Goal: Task Accomplishment & Management: Manage account settings

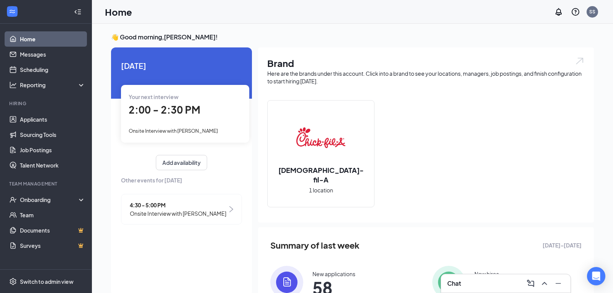
scroll to position [3, 0]
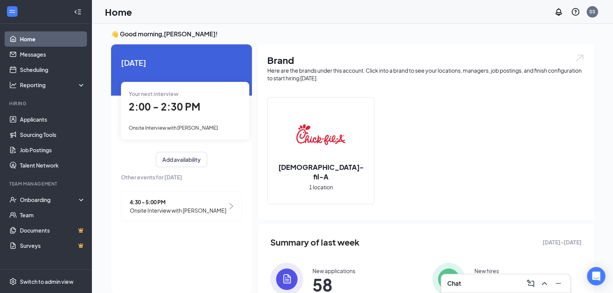
click at [25, 38] on link "Home" at bounding box center [52, 38] width 65 height 15
click at [33, 53] on link "Messages" at bounding box center [52, 54] width 65 height 15
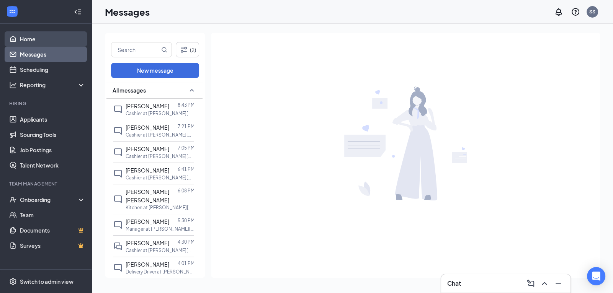
click at [28, 37] on link "Home" at bounding box center [52, 38] width 65 height 15
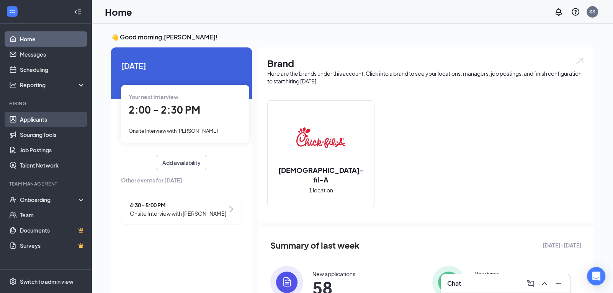
click at [35, 117] on link "Applicants" at bounding box center [52, 119] width 65 height 15
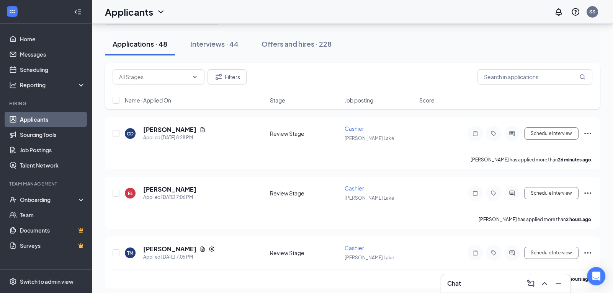
scroll to position [21, 0]
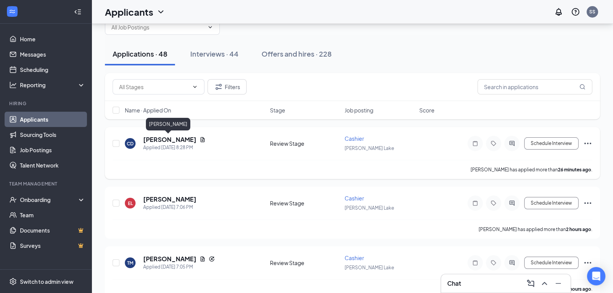
click at [178, 137] on h5 "[PERSON_NAME]" at bounding box center [169, 140] width 53 height 8
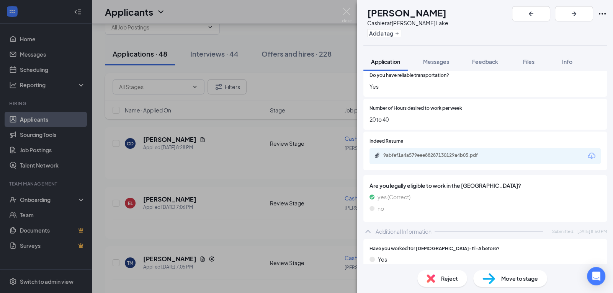
scroll to position [175, 0]
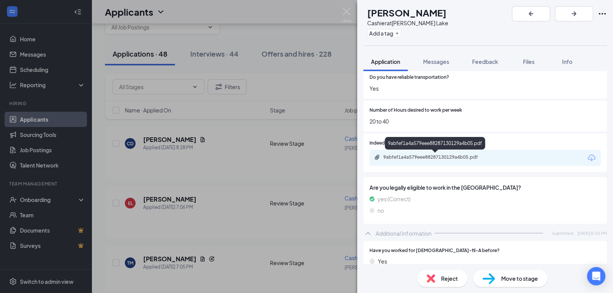
click at [431, 154] on div "9abfef1a4a579eee88287130129a4b05.pdf" at bounding box center [436, 157] width 107 height 6
click at [522, 280] on span "Move to stage" at bounding box center [519, 279] width 37 height 8
type input "Availability (next stage)"
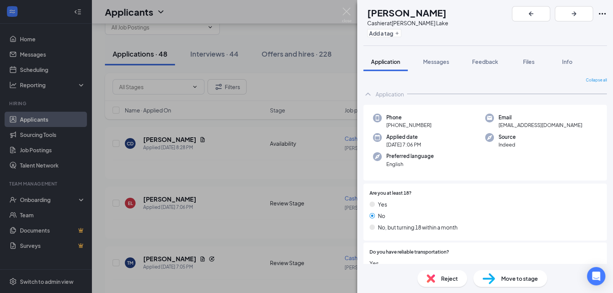
click at [444, 277] on span "Reject" at bounding box center [449, 279] width 17 height 8
checkbox input "true"
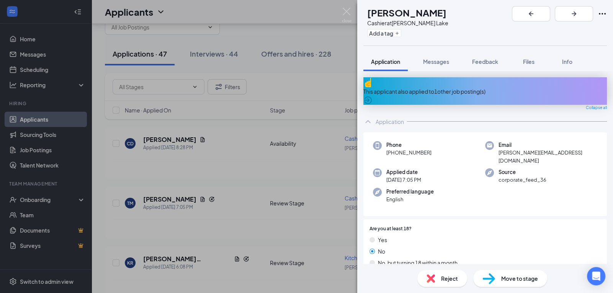
click at [566, 87] on div "This applicant also applied to 1 other job posting(s)" at bounding box center [485, 91] width 244 height 8
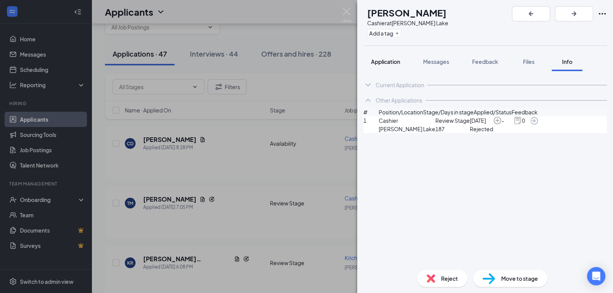
click at [391, 62] on span "Application" at bounding box center [385, 61] width 29 height 7
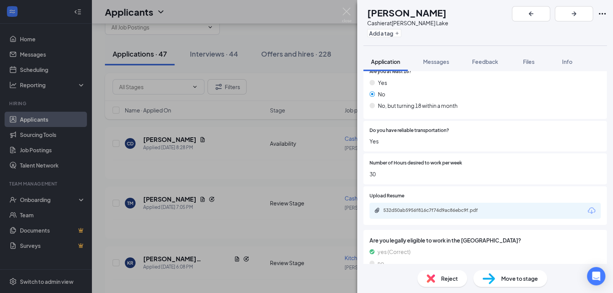
scroll to position [157, 0]
click at [435, 208] on div "532d50ab5956f816c7f74d9ac86ebc9f.pdf" at bounding box center [436, 211] width 107 height 6
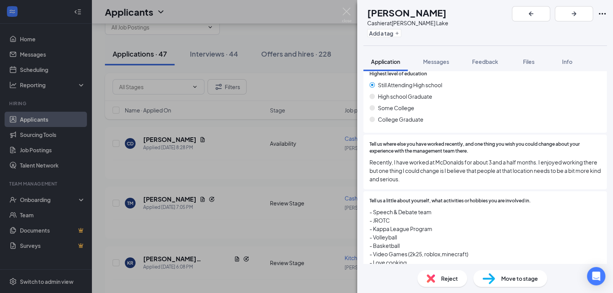
scroll to position [463, 0]
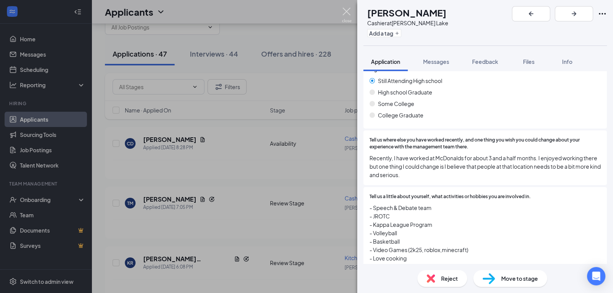
click at [345, 11] on img at bounding box center [347, 15] width 10 height 15
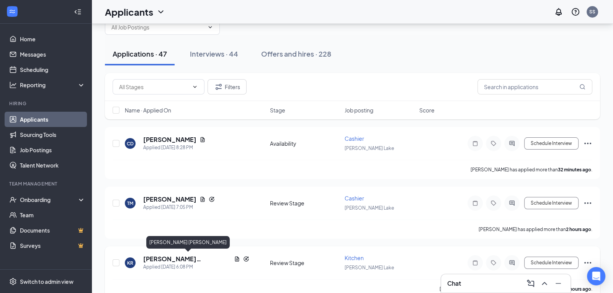
click at [167, 258] on h5 "[PERSON_NAME] [PERSON_NAME]" at bounding box center [187, 259] width 88 height 8
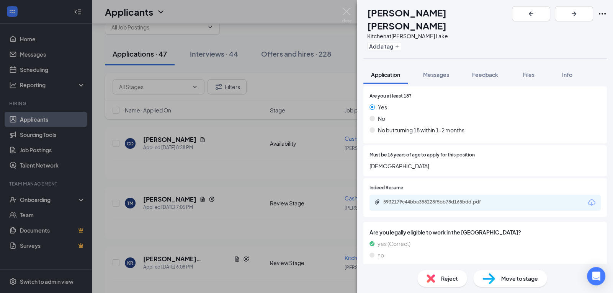
scroll to position [131, 0]
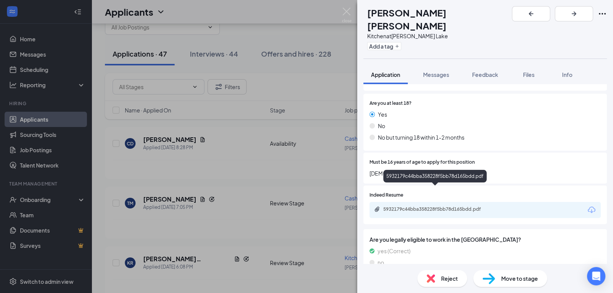
click at [459, 206] on div "5932179c44bba358228f5bb78d165bdd.pdf" at bounding box center [436, 209] width 107 height 6
click at [442, 279] on span "Reject" at bounding box center [449, 279] width 17 height 8
checkbox input "true"
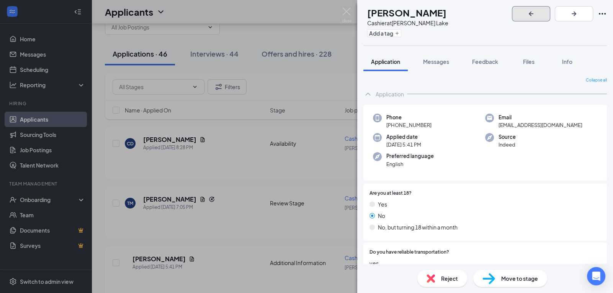
click at [536, 11] on icon "ArrowLeftNew" at bounding box center [531, 13] width 9 height 9
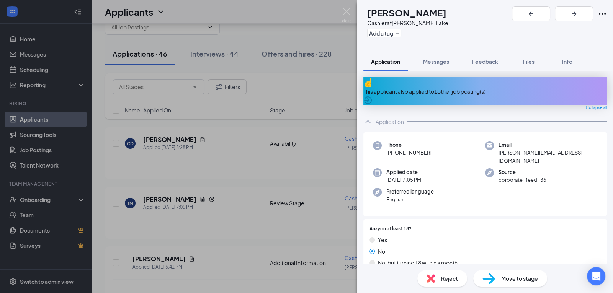
click at [446, 277] on span "Reject" at bounding box center [449, 279] width 17 height 8
checkbox input "true"
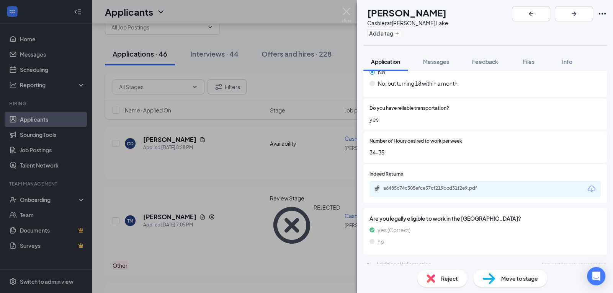
scroll to position [151, 0]
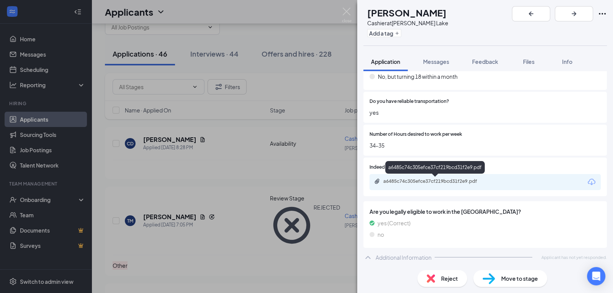
click at [425, 179] on div "a6485c74c305efce37cf219bcd31f2e9.pdf" at bounding box center [436, 181] width 107 height 6
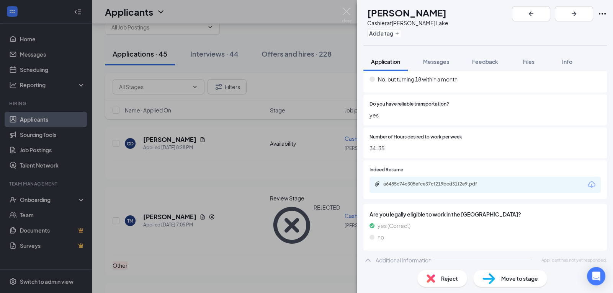
click at [446, 280] on span "Reject" at bounding box center [449, 279] width 17 height 8
type textarea "[DEMOGRAPHIC_DATA] applicant"
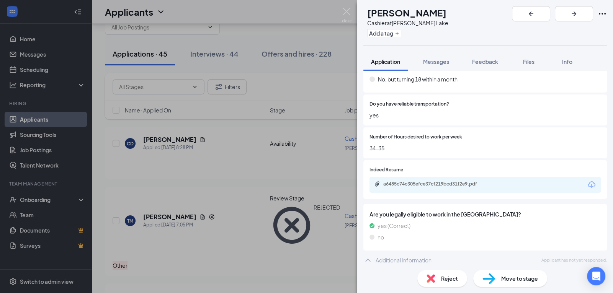
checkbox input "true"
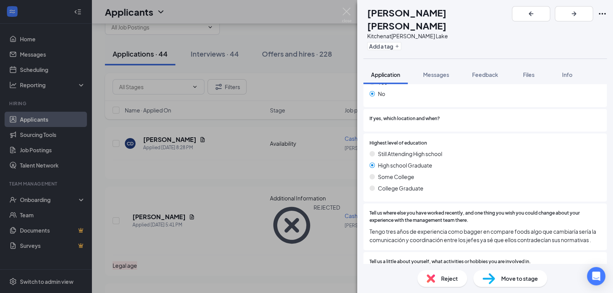
scroll to position [316, 0]
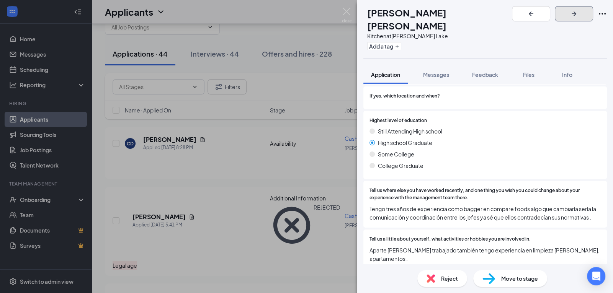
click at [576, 13] on icon "ArrowRight" at bounding box center [574, 13] width 5 height 5
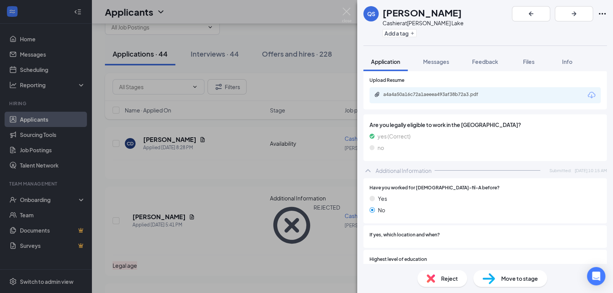
scroll to position [236, 0]
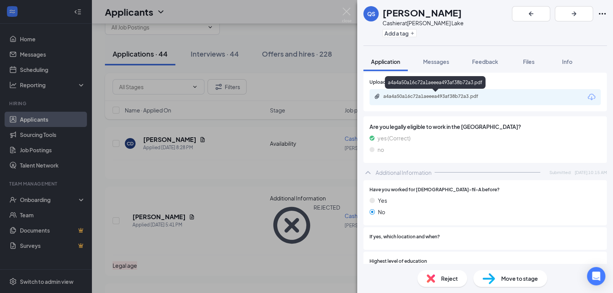
click at [453, 95] on div "a4a4a50a16c72a1aeeea493af38b72a3.pdf" at bounding box center [436, 96] width 107 height 6
click at [451, 277] on span "Reject" at bounding box center [449, 279] width 17 height 8
checkbox input "true"
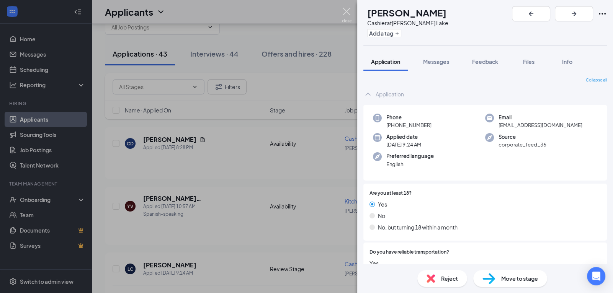
click at [345, 12] on img at bounding box center [347, 15] width 10 height 15
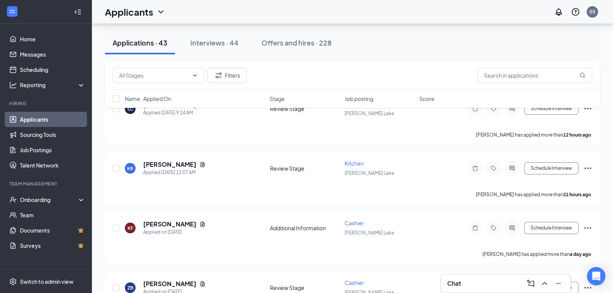
scroll to position [191, 0]
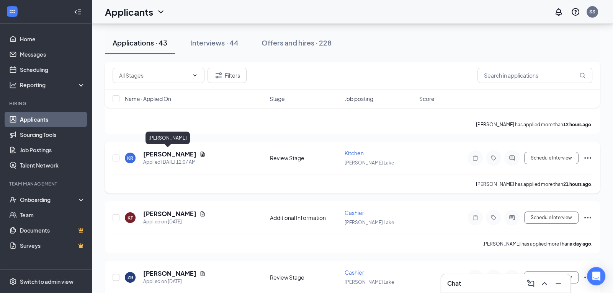
click at [170, 154] on h5 "[PERSON_NAME]" at bounding box center [169, 154] width 53 height 8
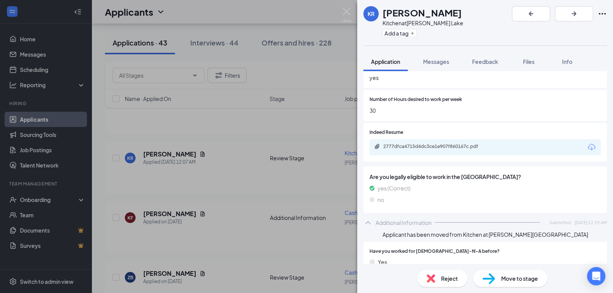
scroll to position [185, 0]
click at [516, 150] on div "2777dfca4715d4dc3ce1e907f860167c.pdf" at bounding box center [485, 148] width 231 height 16
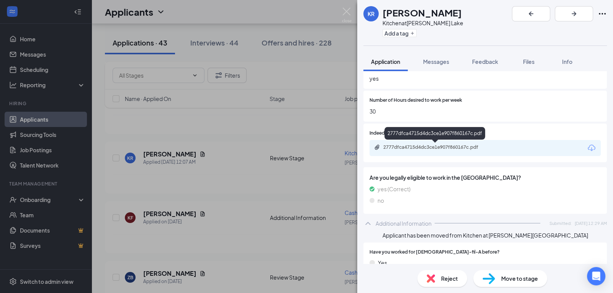
click at [466, 149] on div "2777dfca4715d4dc3ce1e907f860167c.pdf" at bounding box center [436, 147] width 107 height 6
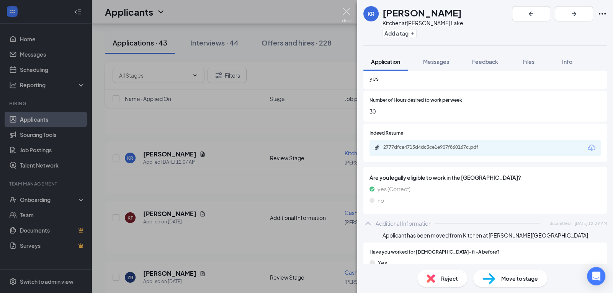
click at [347, 13] on img at bounding box center [347, 15] width 10 height 15
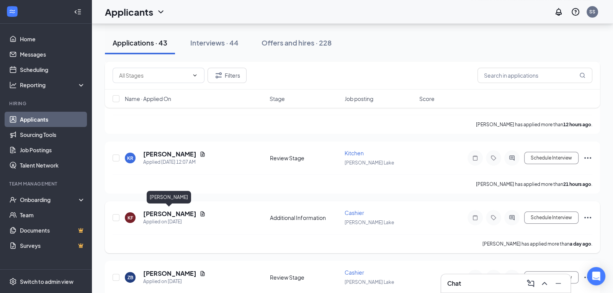
click at [164, 213] on h5 "[PERSON_NAME]" at bounding box center [169, 214] width 53 height 8
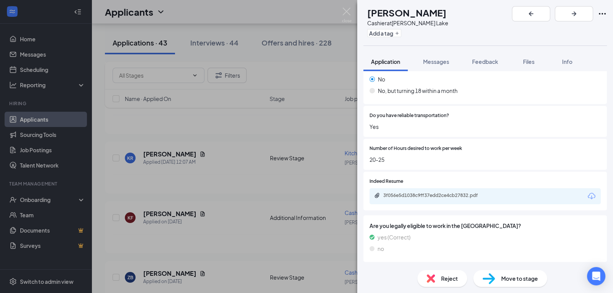
scroll to position [151, 0]
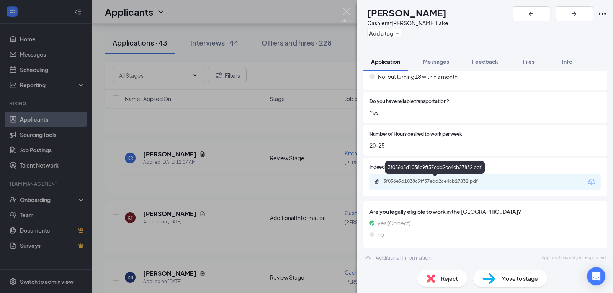
click at [440, 180] on div "3f056e5d1038c9ff37edd2ce4cb27832.pdf" at bounding box center [436, 181] width 107 height 6
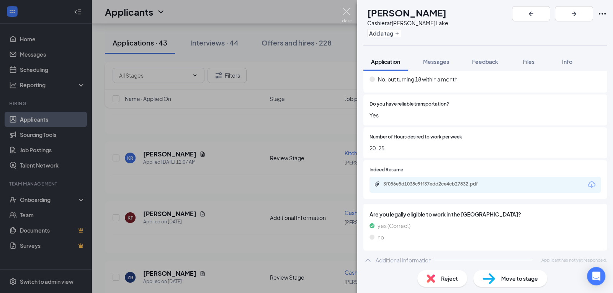
click at [347, 13] on img at bounding box center [347, 15] width 10 height 15
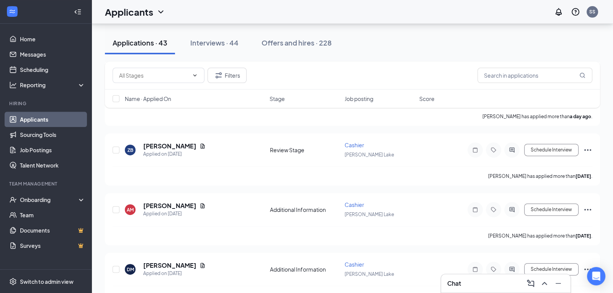
scroll to position [322, 0]
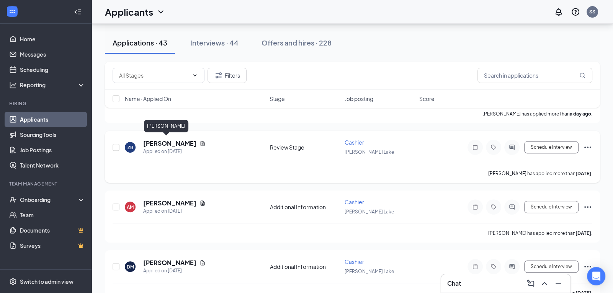
click at [165, 142] on h5 "[PERSON_NAME]" at bounding box center [169, 143] width 53 height 8
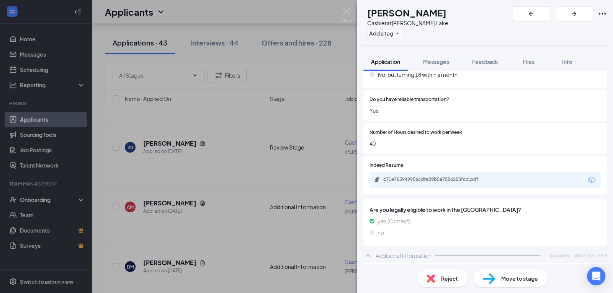
scroll to position [147, 0]
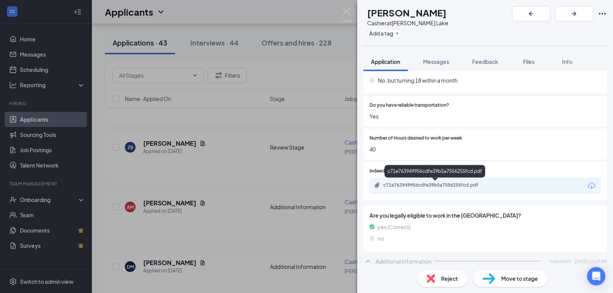
click at [471, 183] on div "c71e763949956cdfe39b5a7556255fcd.pdf" at bounding box center [436, 185] width 107 height 6
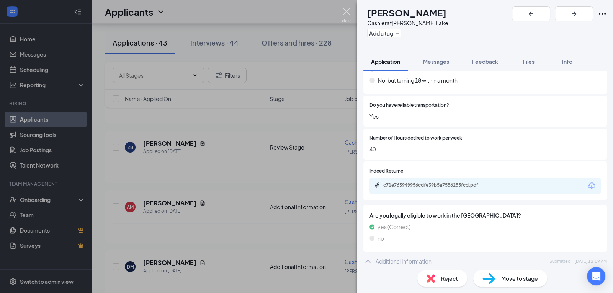
click at [348, 10] on img at bounding box center [347, 15] width 10 height 15
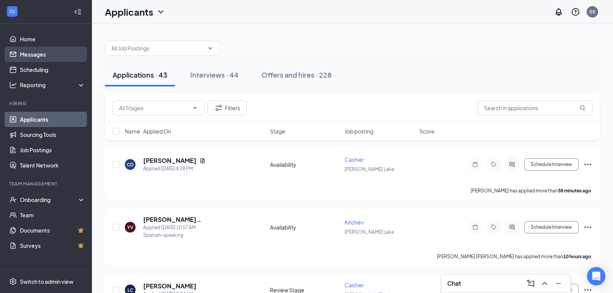
click at [39, 56] on link "Messages" at bounding box center [52, 54] width 65 height 15
